Goal: Register for event/course

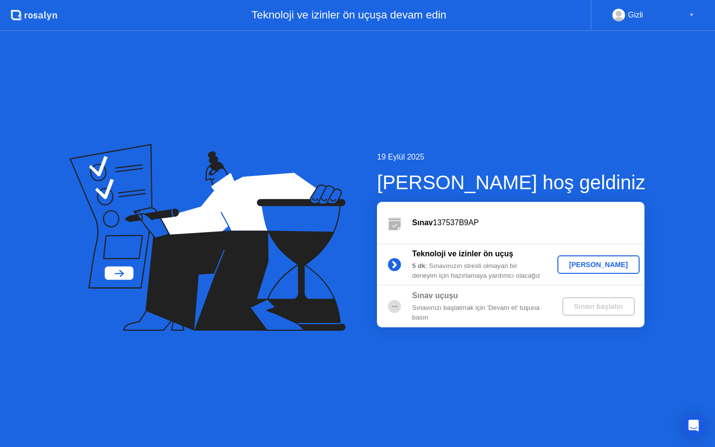
click at [599, 266] on div "[PERSON_NAME]" at bounding box center [598, 265] width 74 height 8
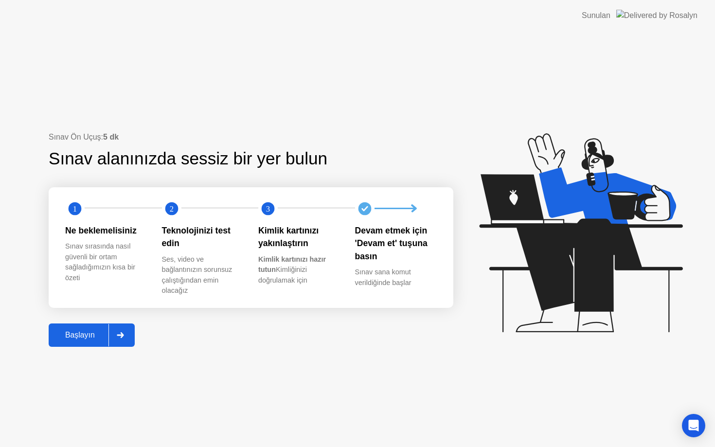
click at [86, 336] on div "Başlayın" at bounding box center [80, 335] width 57 height 9
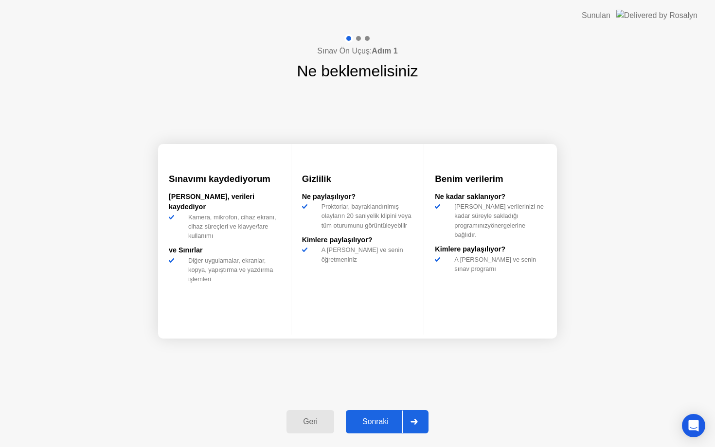
click at [382, 423] on div "Sonraki" at bounding box center [375, 421] width 53 height 9
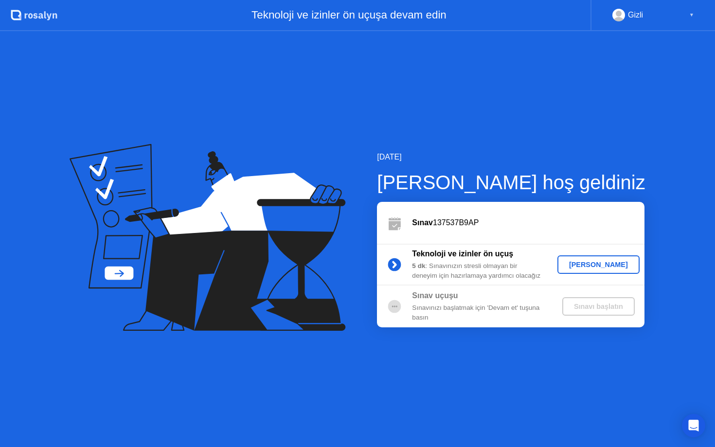
click at [605, 266] on div "[PERSON_NAME]" at bounding box center [598, 265] width 74 height 8
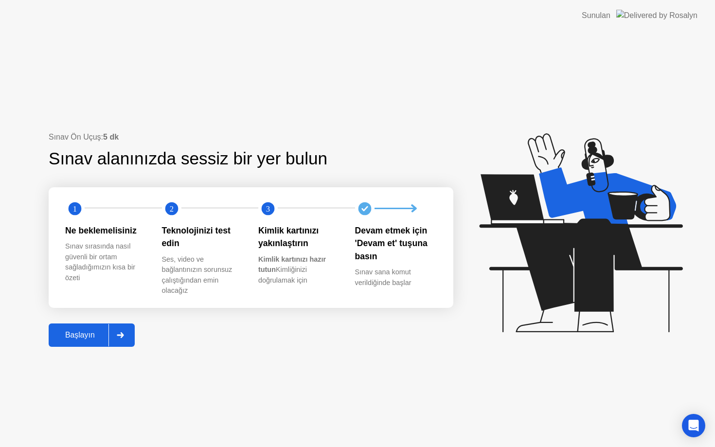
click at [91, 334] on div "Başlayın" at bounding box center [80, 335] width 57 height 9
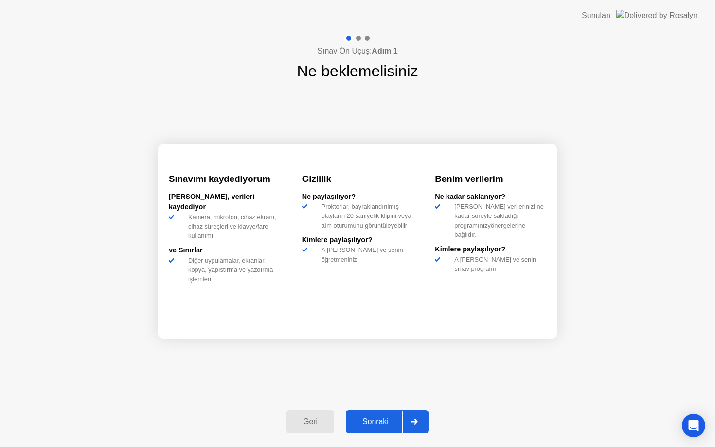
click at [379, 422] on div "Sonraki" at bounding box center [375, 421] width 53 height 9
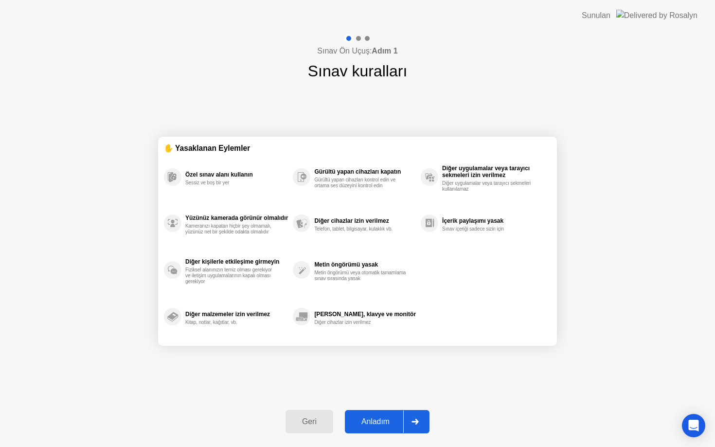
click at [385, 423] on div "Anladım" at bounding box center [375, 421] width 55 height 9
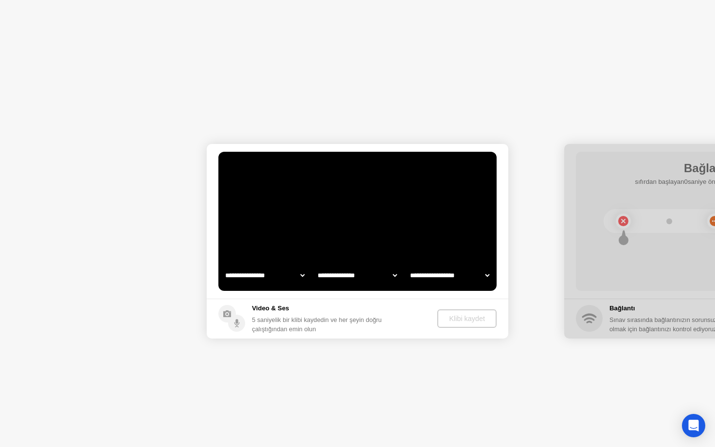
select select "**********"
select select "*******"
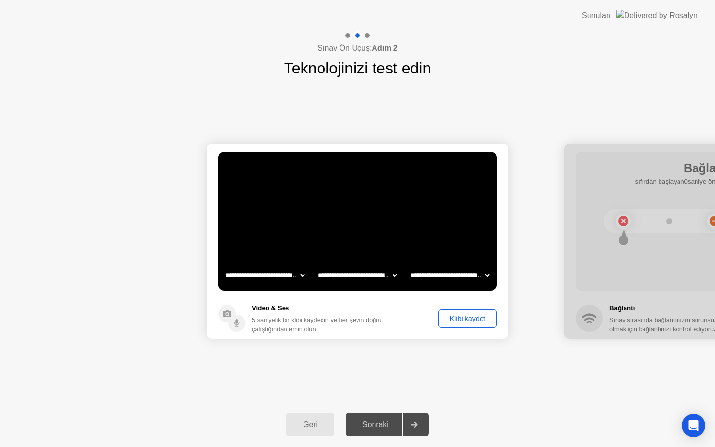
click at [463, 319] on div "Klibi kaydet" at bounding box center [468, 319] width 52 height 8
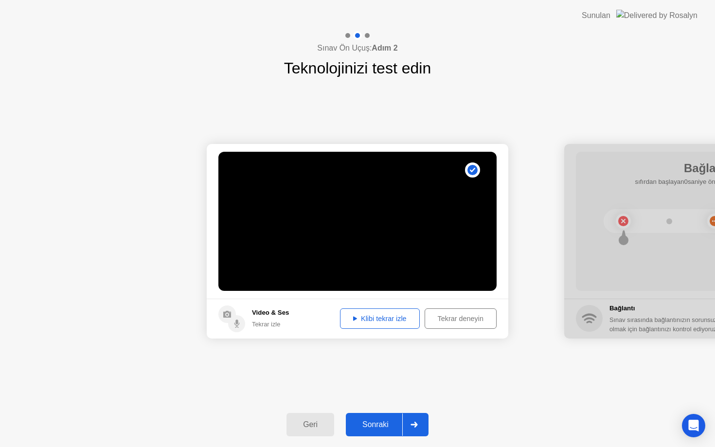
click at [360, 321] on div "Klibi tekrar izle" at bounding box center [379, 319] width 73 height 8
click at [376, 428] on div "Sonraki" at bounding box center [375, 424] width 53 height 9
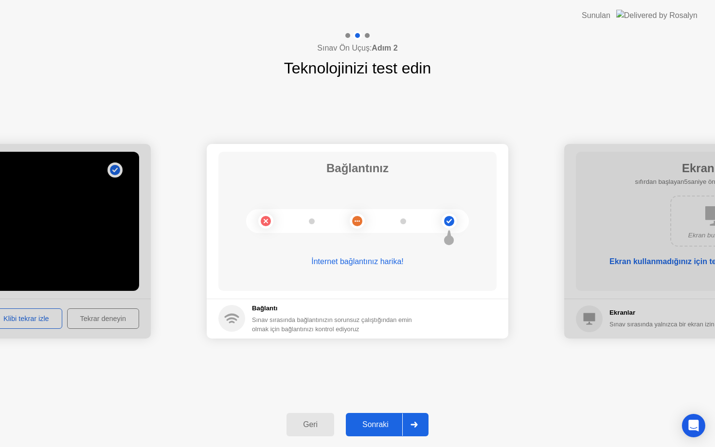
click at [376, 428] on div "Sonraki" at bounding box center [375, 424] width 53 height 9
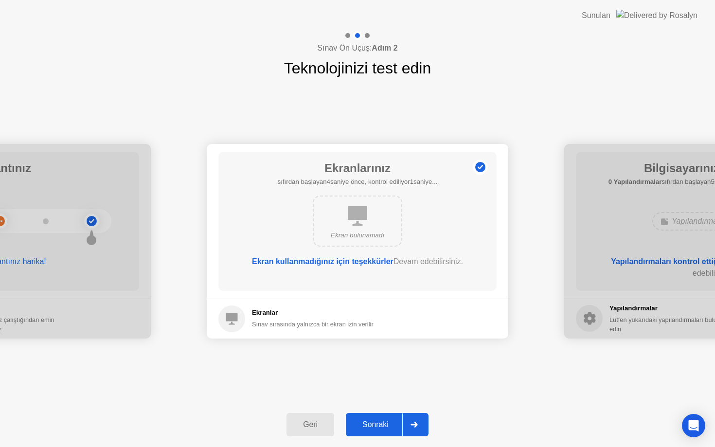
click at [376, 428] on div "Sonraki" at bounding box center [375, 424] width 53 height 9
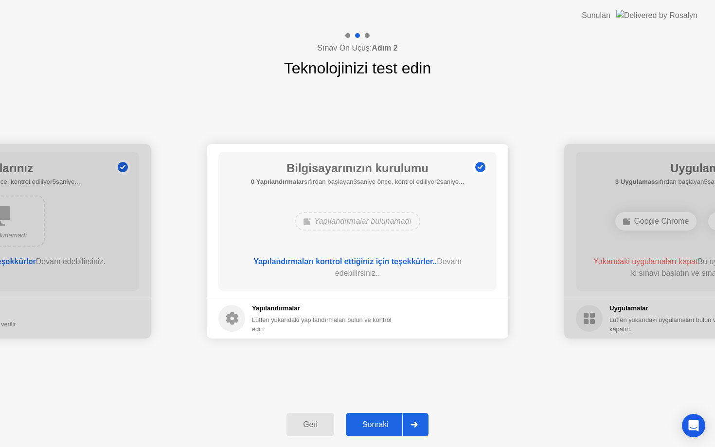
click at [376, 428] on div "Sonraki" at bounding box center [375, 424] width 53 height 9
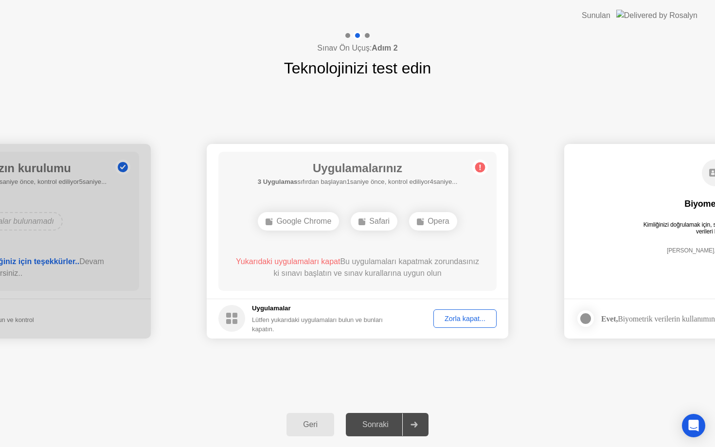
click at [465, 319] on div "Zorla kapat..." at bounding box center [465, 319] width 56 height 8
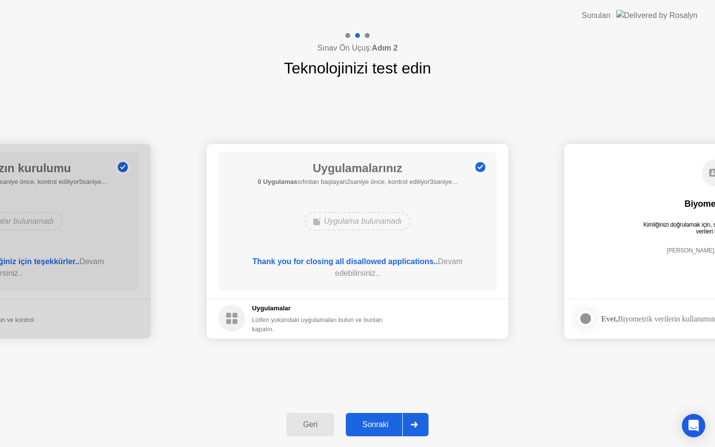
click at [372, 429] on div "Sonraki" at bounding box center [375, 424] width 53 height 9
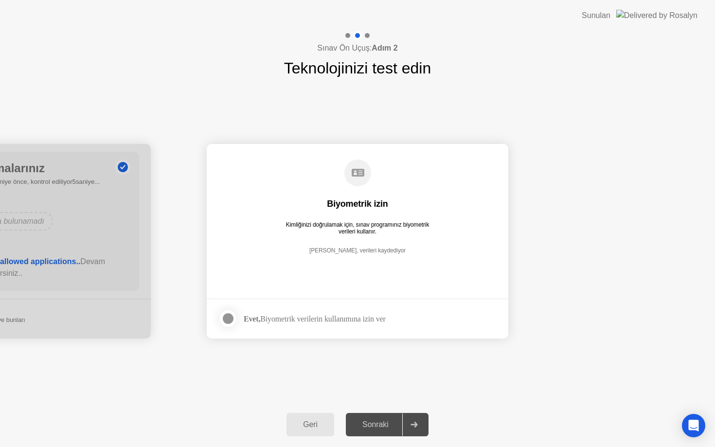
click at [228, 316] on div at bounding box center [228, 319] width 12 height 12
click at [379, 423] on div "Sonraki" at bounding box center [375, 424] width 53 height 9
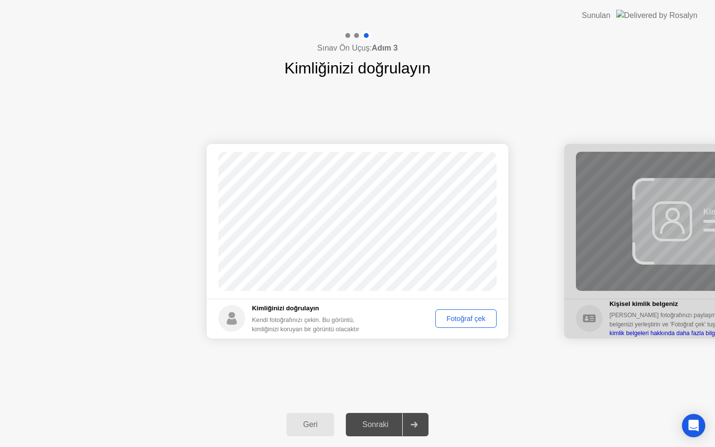
click at [466, 318] on div "Fotoğraf çek" at bounding box center [466, 319] width 54 height 8
click at [382, 428] on div "Sonraki" at bounding box center [375, 424] width 53 height 9
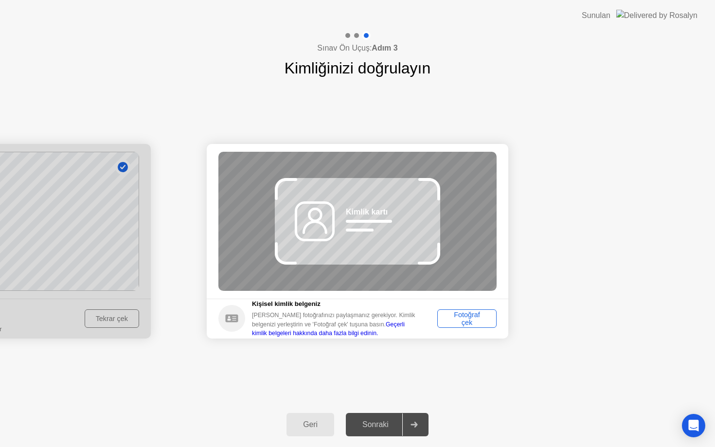
click at [308, 424] on div "Geri" at bounding box center [310, 424] width 42 height 9
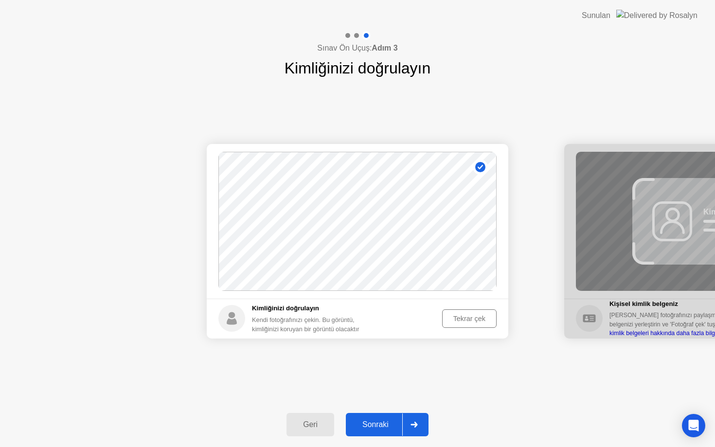
click at [453, 316] on div "Tekrar çek" at bounding box center [469, 319] width 48 height 8
click at [453, 316] on div "Fotoğraf çek" at bounding box center [466, 319] width 54 height 8
click at [382, 427] on div "Sonraki" at bounding box center [375, 424] width 53 height 9
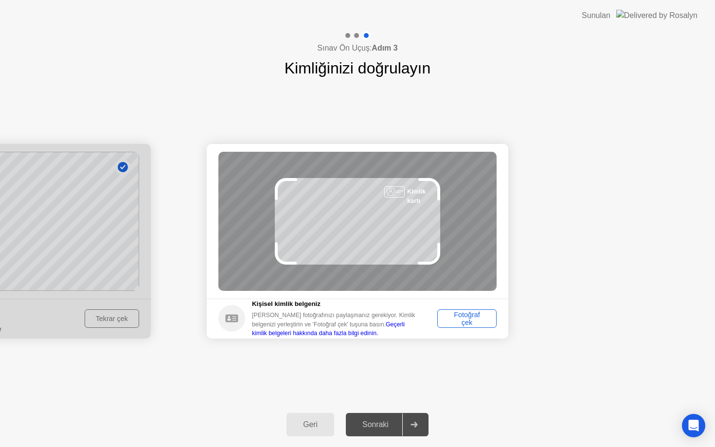
click at [466, 319] on div "Fotoğraf çek" at bounding box center [467, 319] width 53 height 16
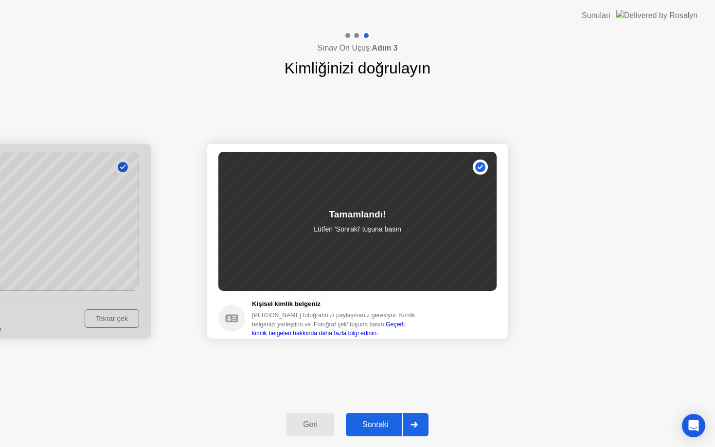
click at [383, 429] on div "Sonraki" at bounding box center [375, 424] width 53 height 9
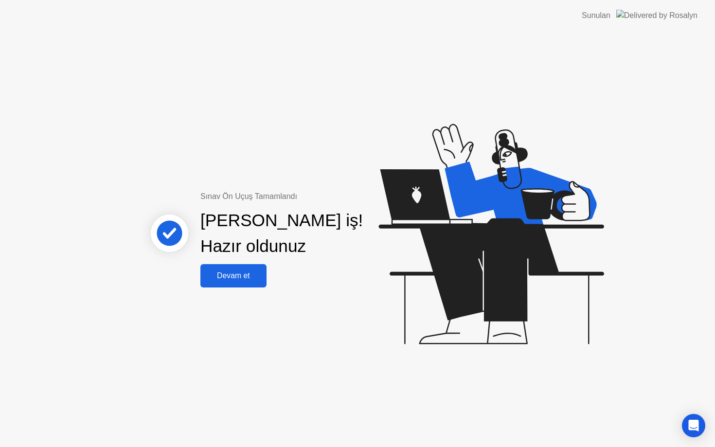
click at [231, 278] on div "Devam et" at bounding box center [233, 275] width 60 height 9
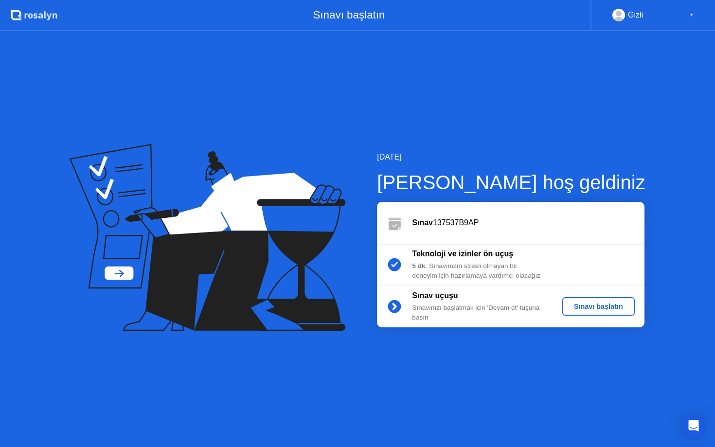
click at [592, 304] on div "Sınavı başlatın" at bounding box center [598, 306] width 65 height 8
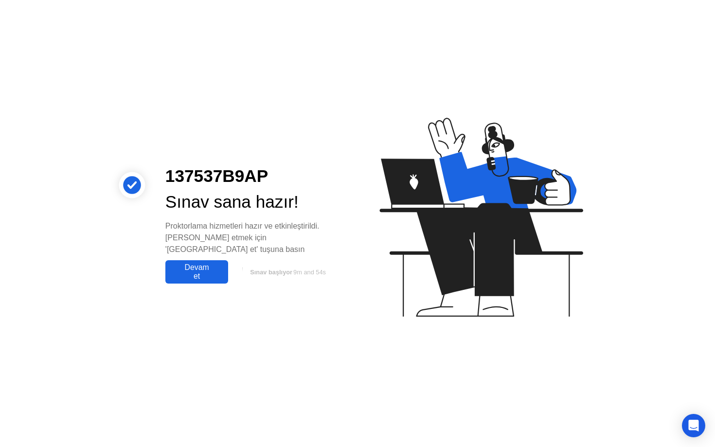
click at [198, 269] on div "Devam et" at bounding box center [196, 272] width 57 height 18
